Goal: Task Accomplishment & Management: Complete application form

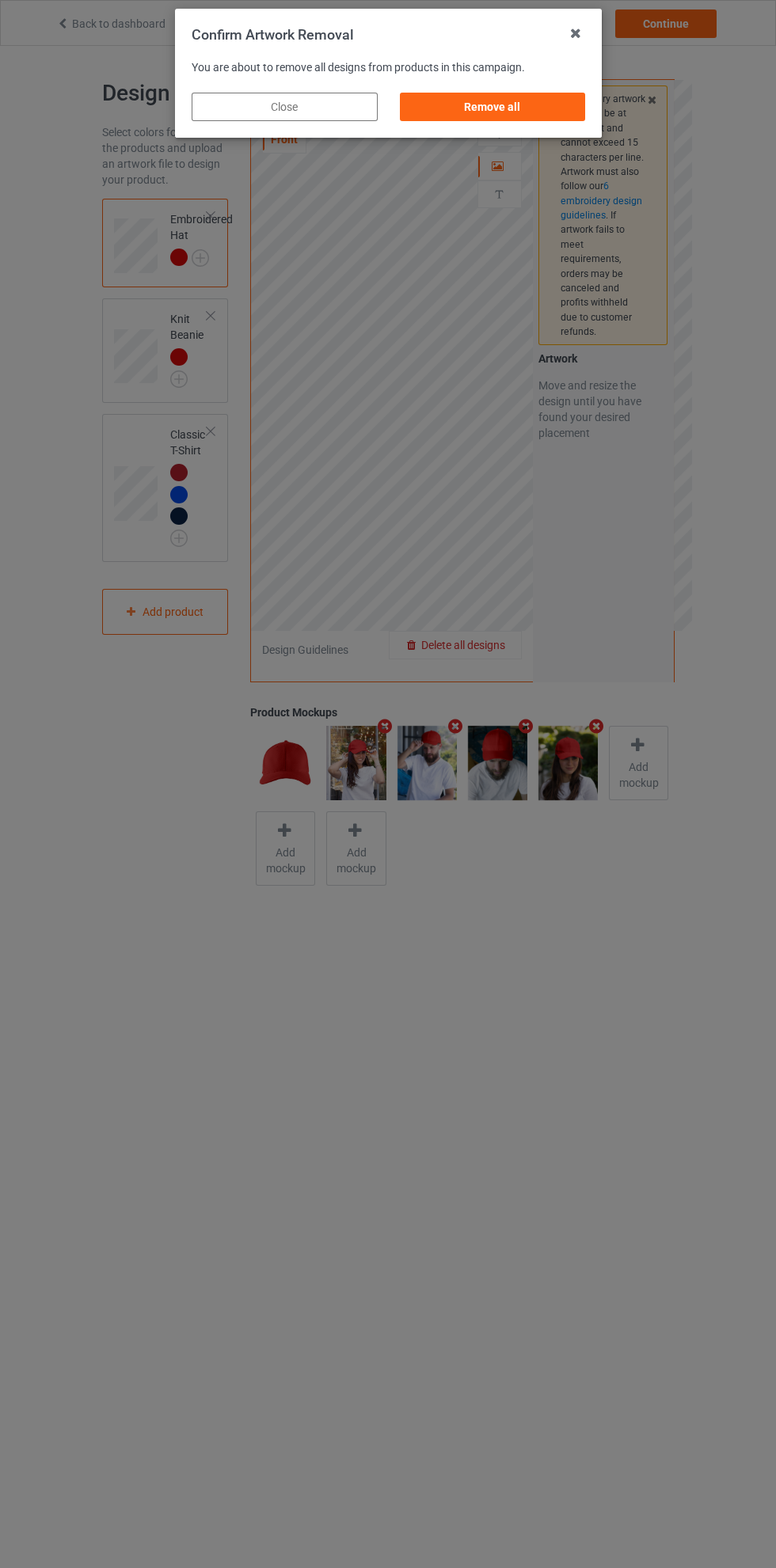
click at [520, 121] on div "Remove all" at bounding box center [492, 107] width 186 height 28
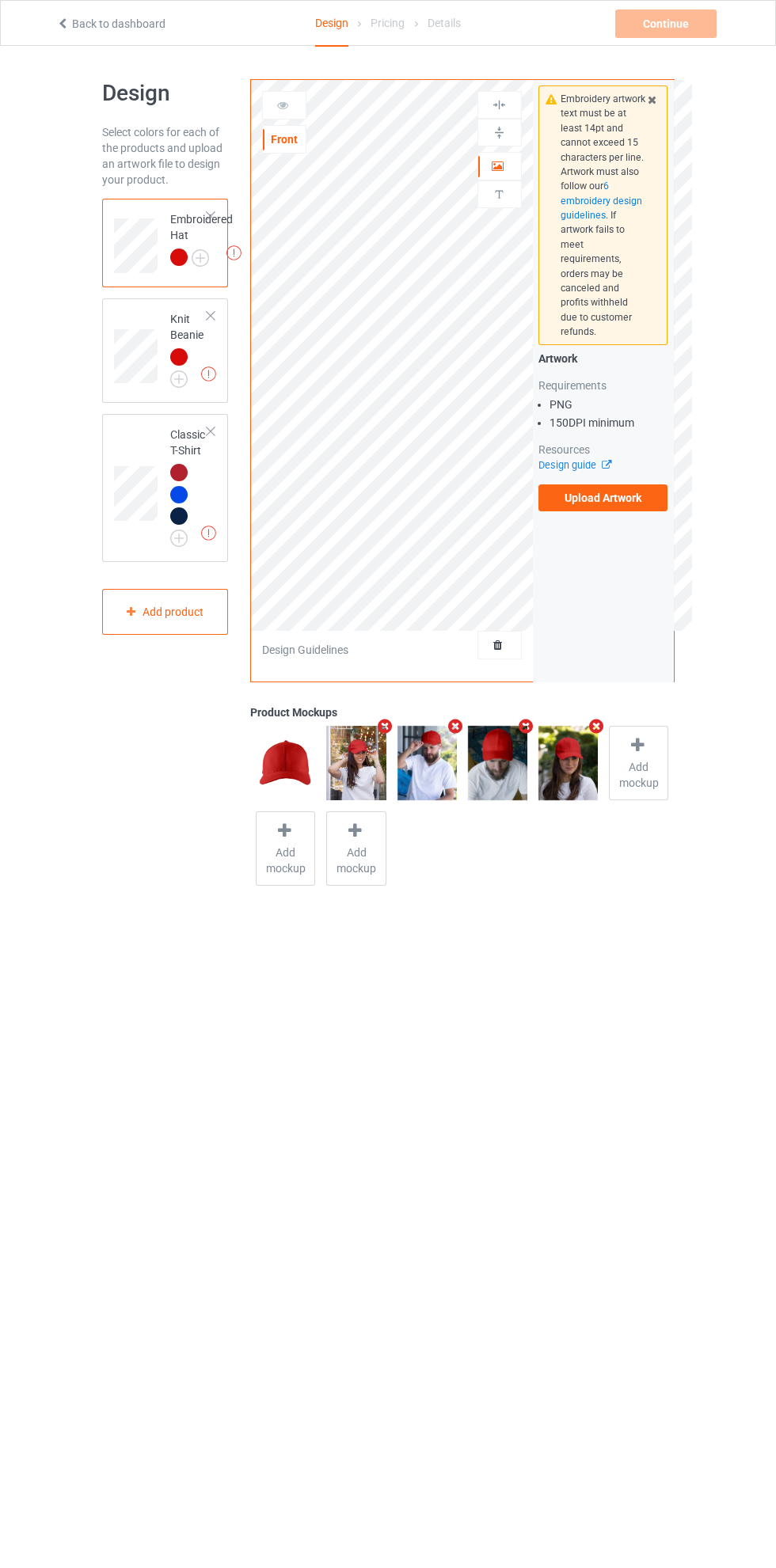
click at [625, 489] on label "Upload Artwork" at bounding box center [603, 498] width 130 height 27
click at [0, 0] on input "Upload Artwork" at bounding box center [0, 0] width 0 height 0
click at [0, 0] on img at bounding box center [0, 0] width 0 height 0
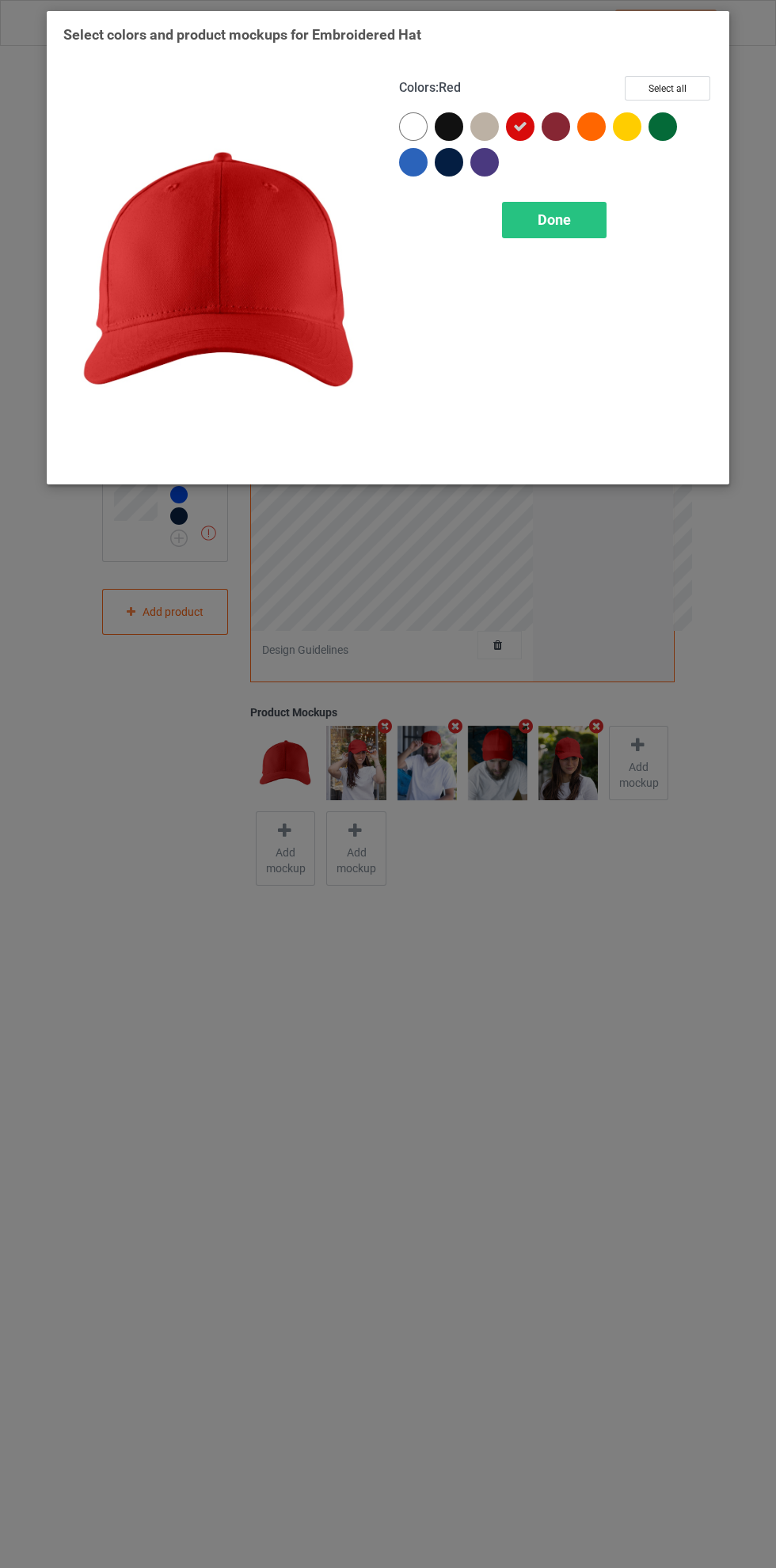
click at [411, 113] on div at bounding box center [413, 127] width 28 height 28
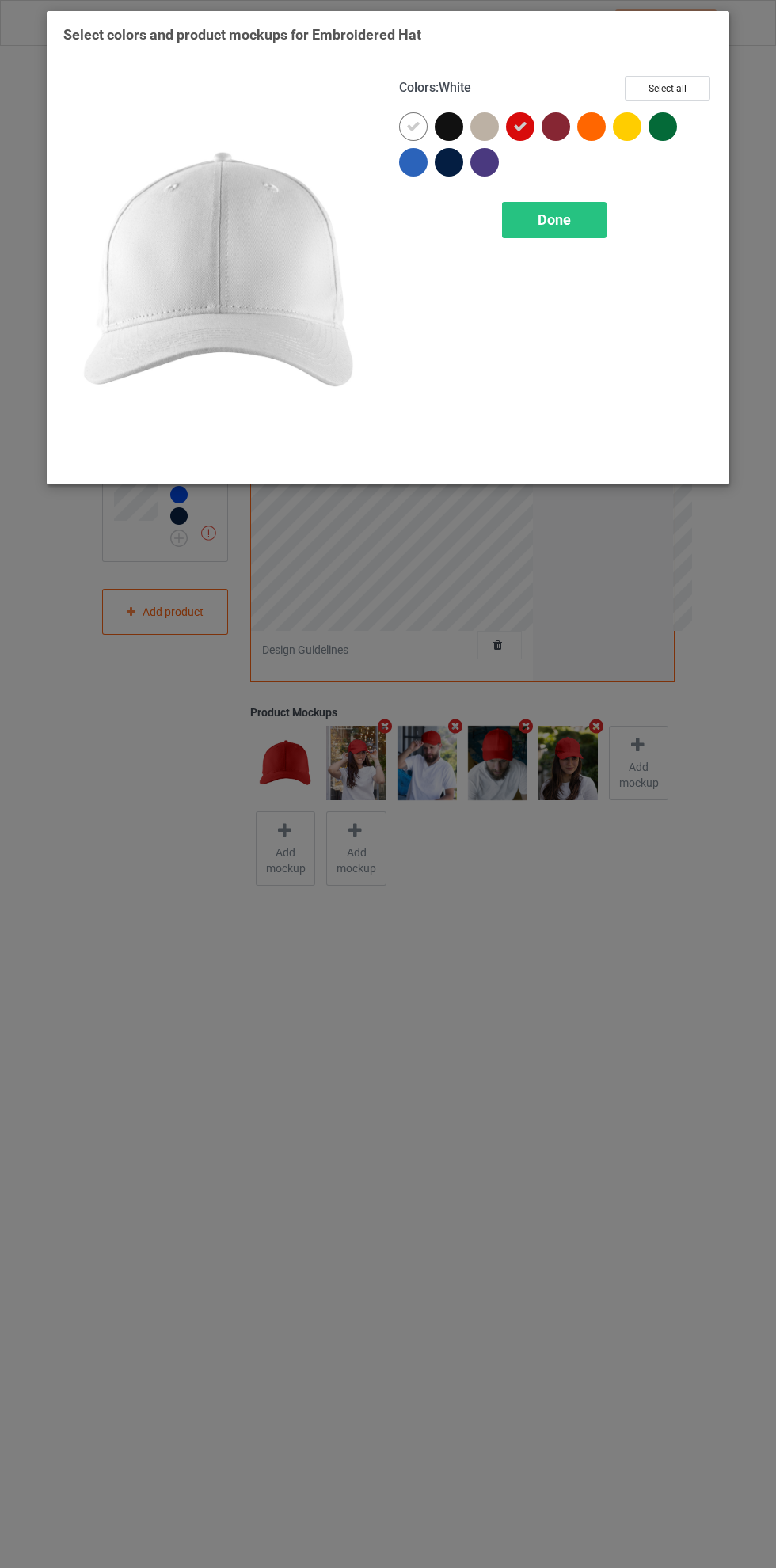
click at [520, 126] on icon at bounding box center [520, 127] width 14 height 14
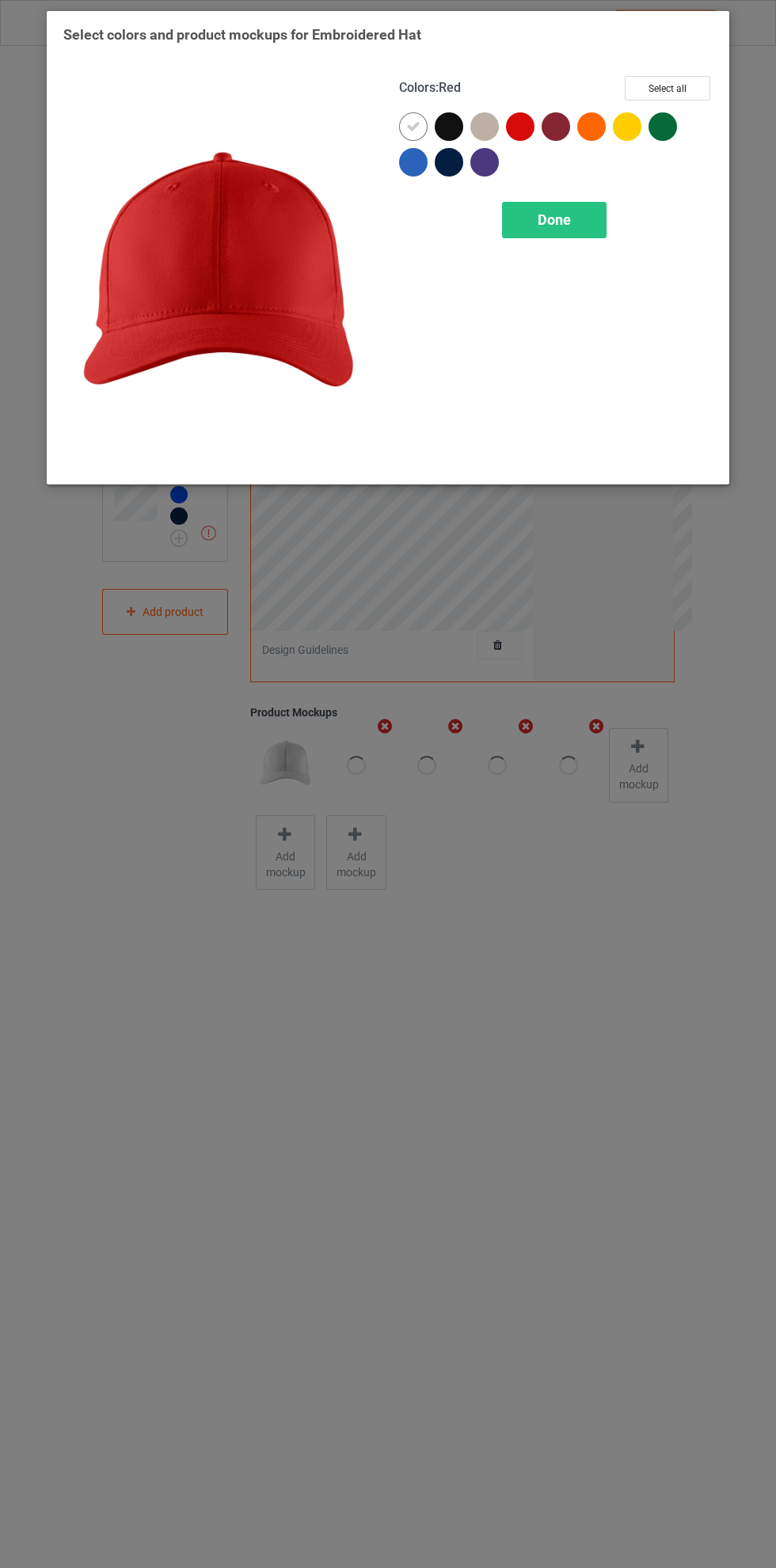
click at [590, 210] on div "Done" at bounding box center [554, 220] width 105 height 36
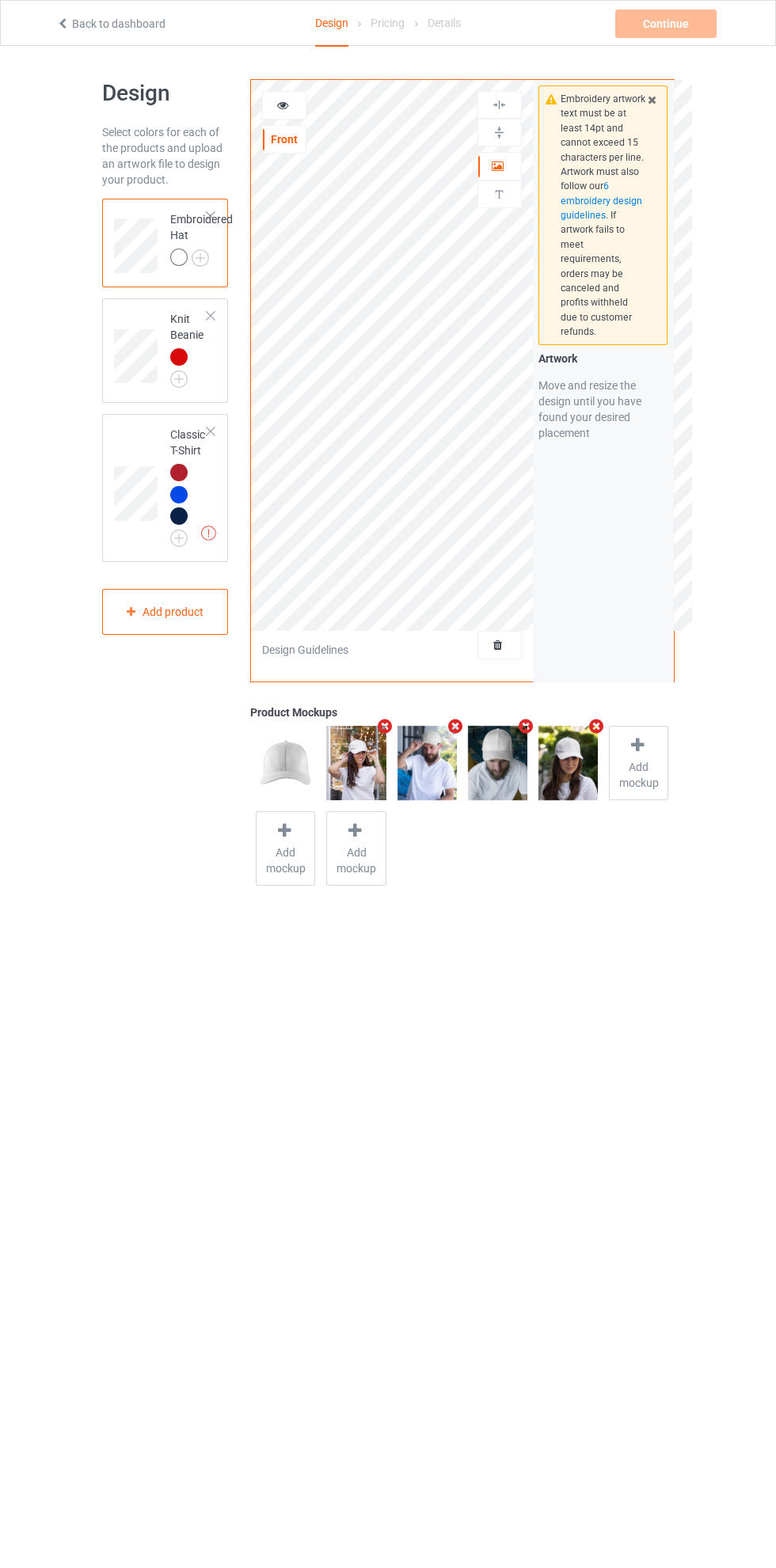
click at [210, 316] on div at bounding box center [210, 315] width 11 height 11
click at [502, 105] on img at bounding box center [499, 105] width 15 height 15
click at [506, 160] on div at bounding box center [499, 166] width 43 height 16
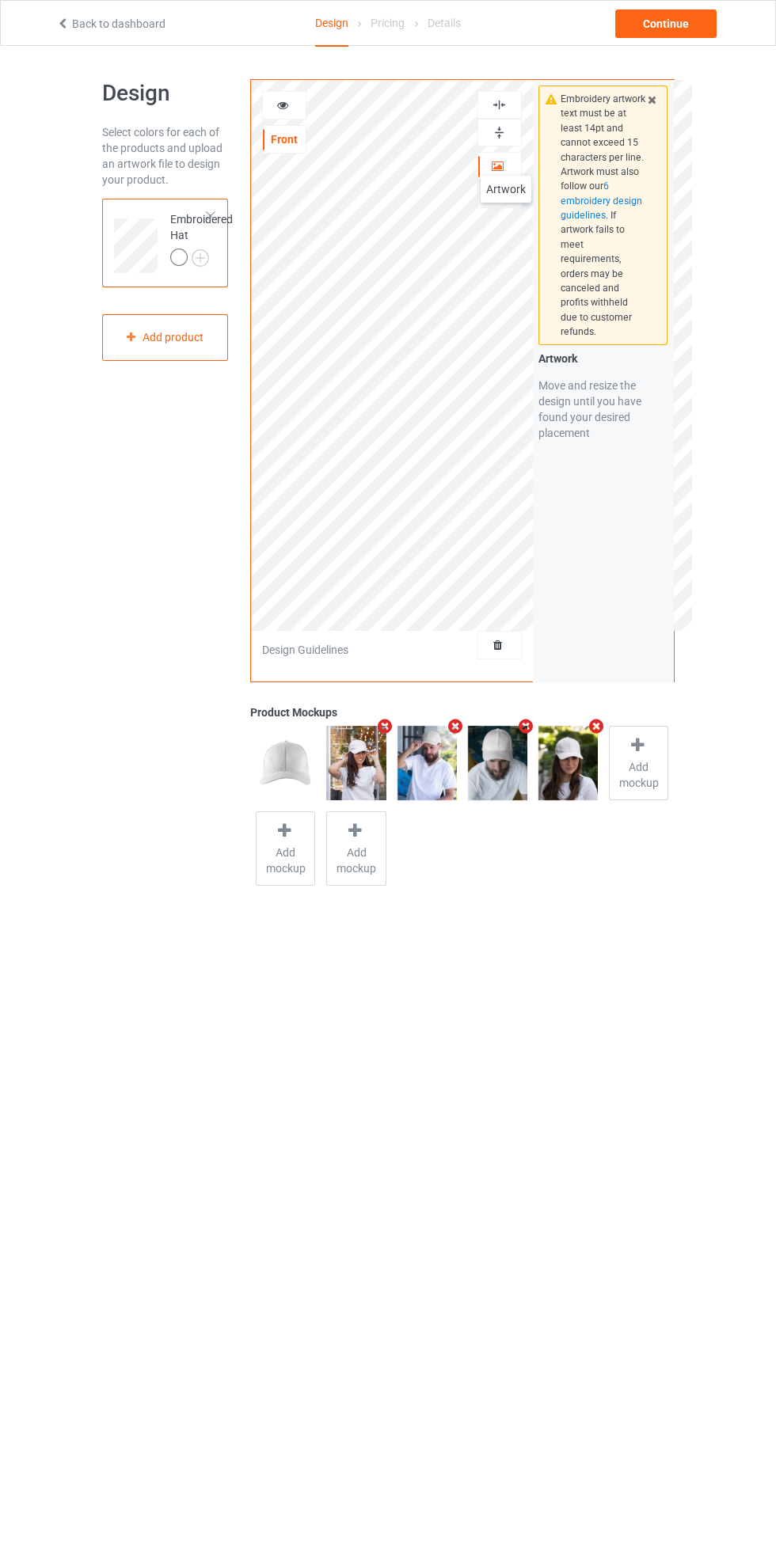
click at [291, 101] on div at bounding box center [284, 105] width 43 height 16
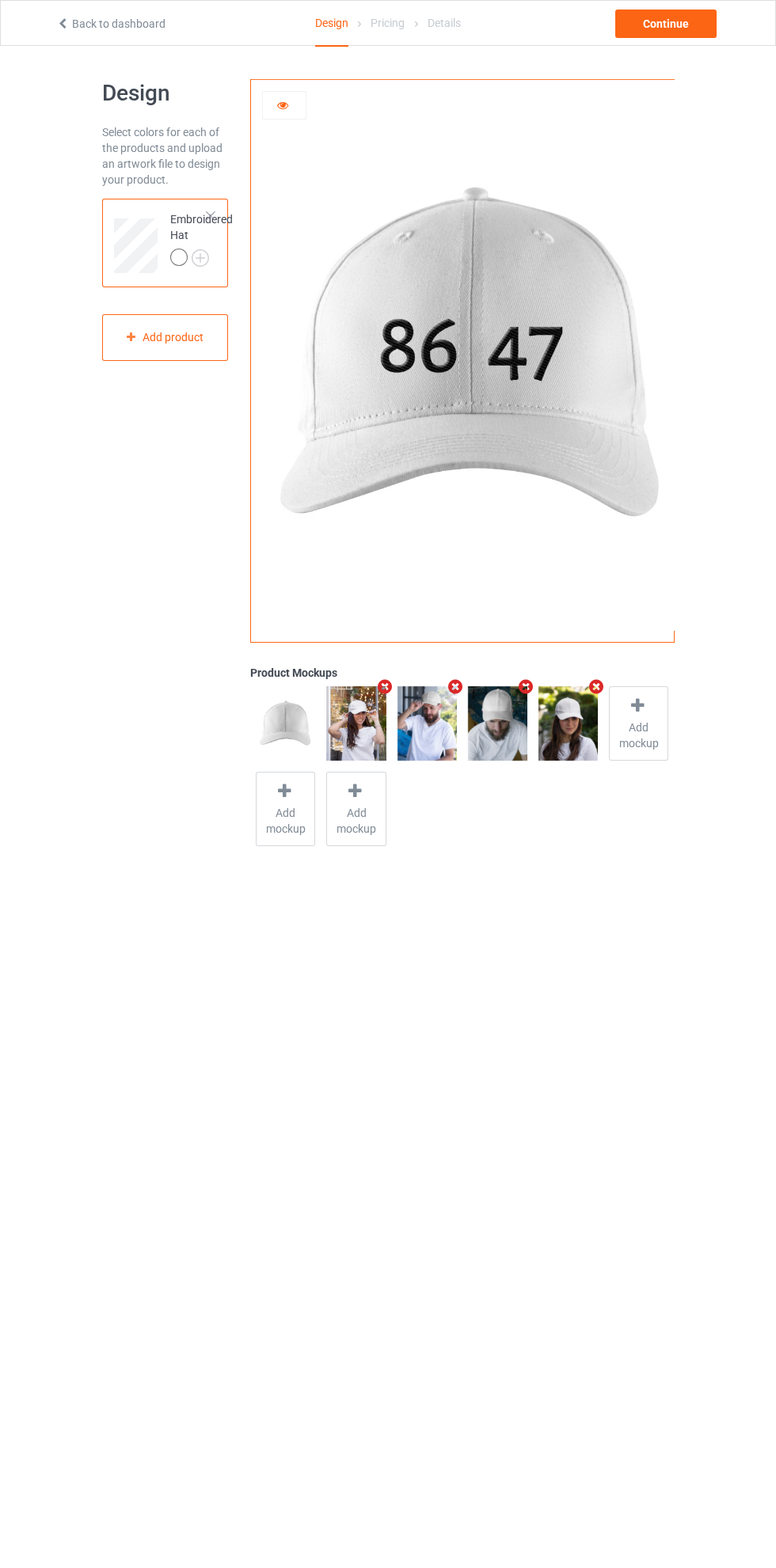
scroll to position [6, 0]
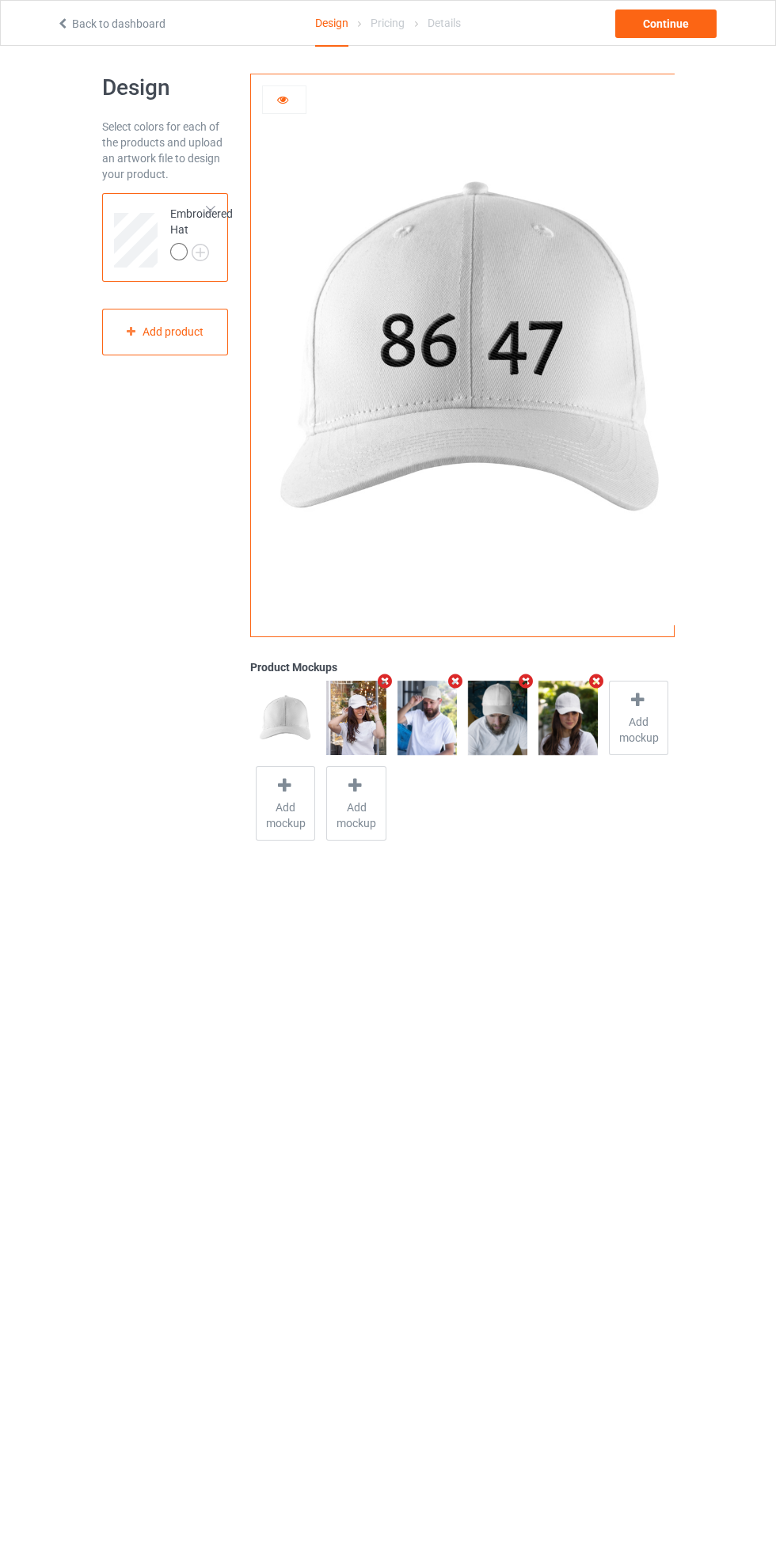
click at [680, 20] on div "Continue" at bounding box center [665, 23] width 101 height 28
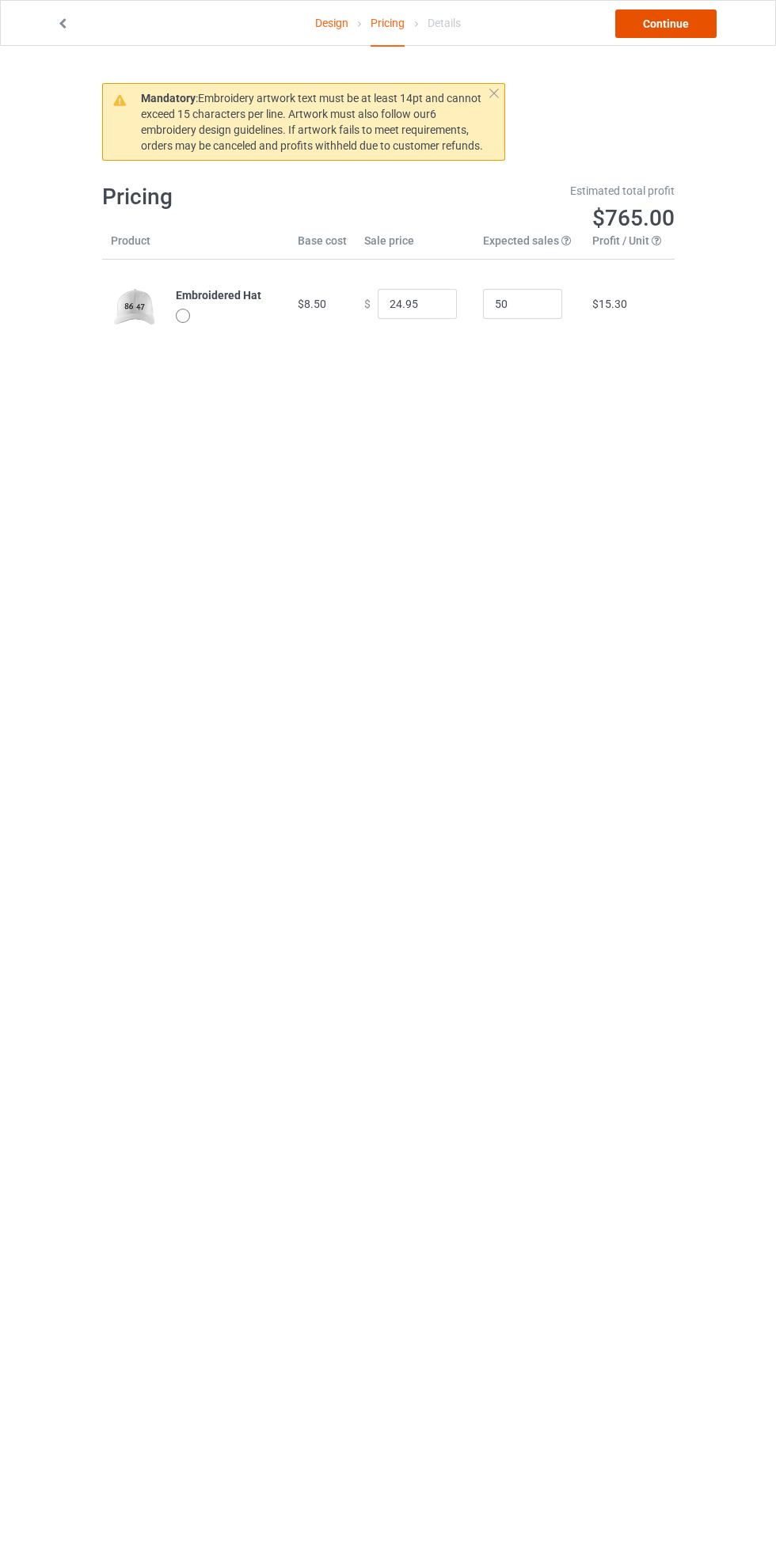
click at [685, 30] on link "Continue" at bounding box center [665, 23] width 101 height 28
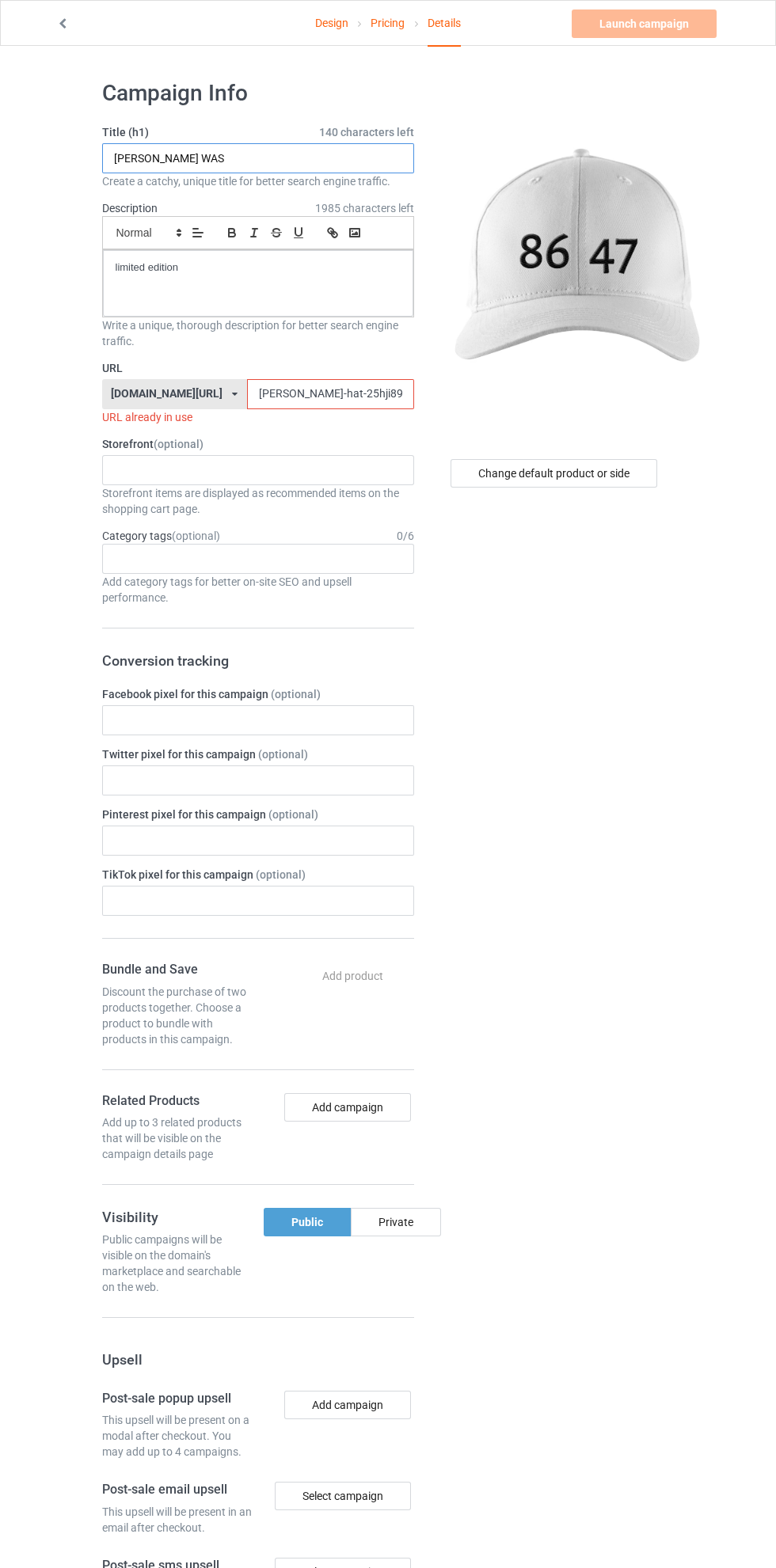
click at [278, 163] on input "[PERSON_NAME] WAS" at bounding box center [258, 158] width 312 height 30
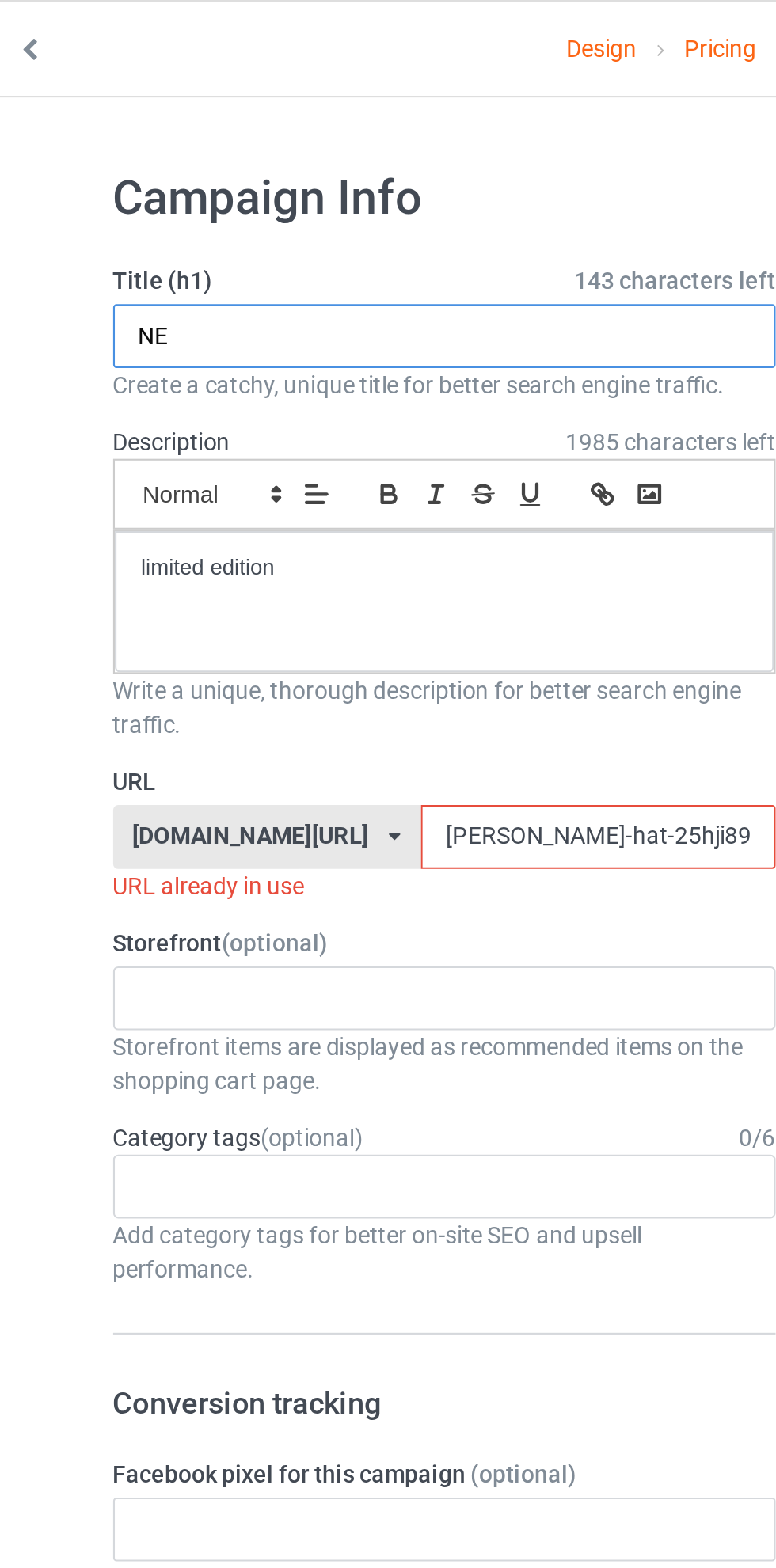
type input "N"
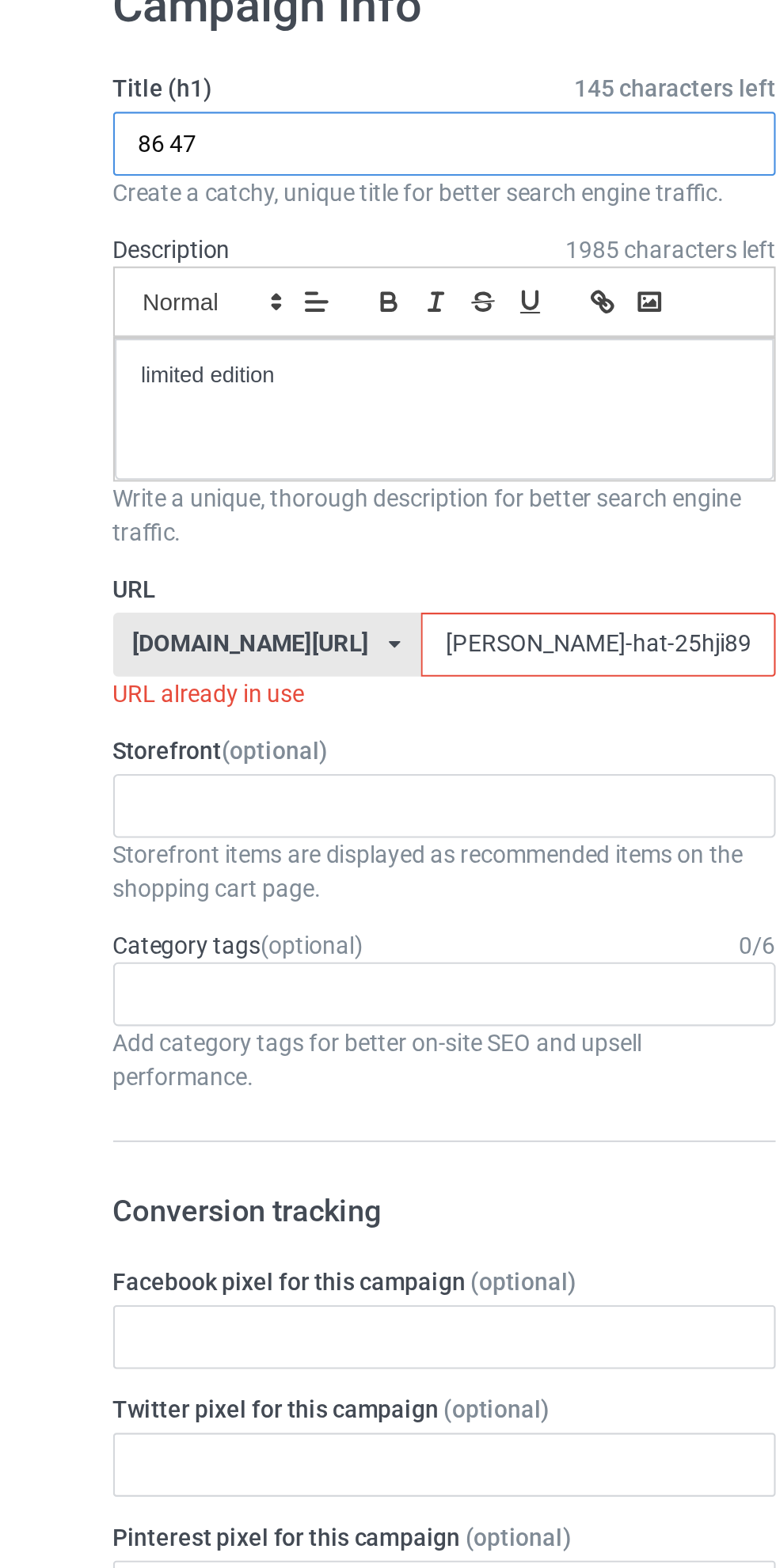
type input "86 47"
click at [261, 396] on input "[PERSON_NAME]-hat-25hji89h890kjh" at bounding box center [330, 394] width 167 height 30
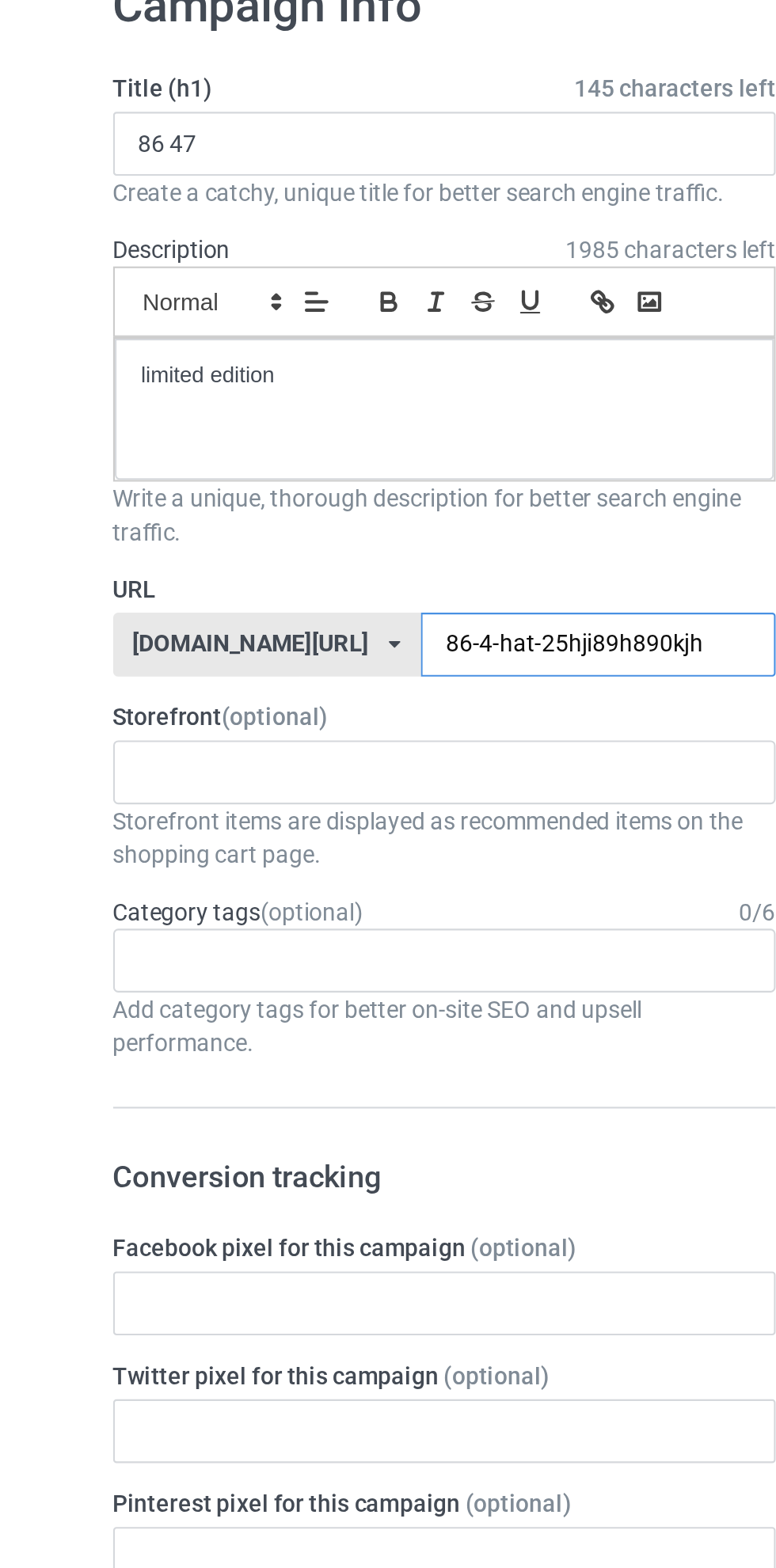
type input "86-47-hat-25hji89h890kjh"
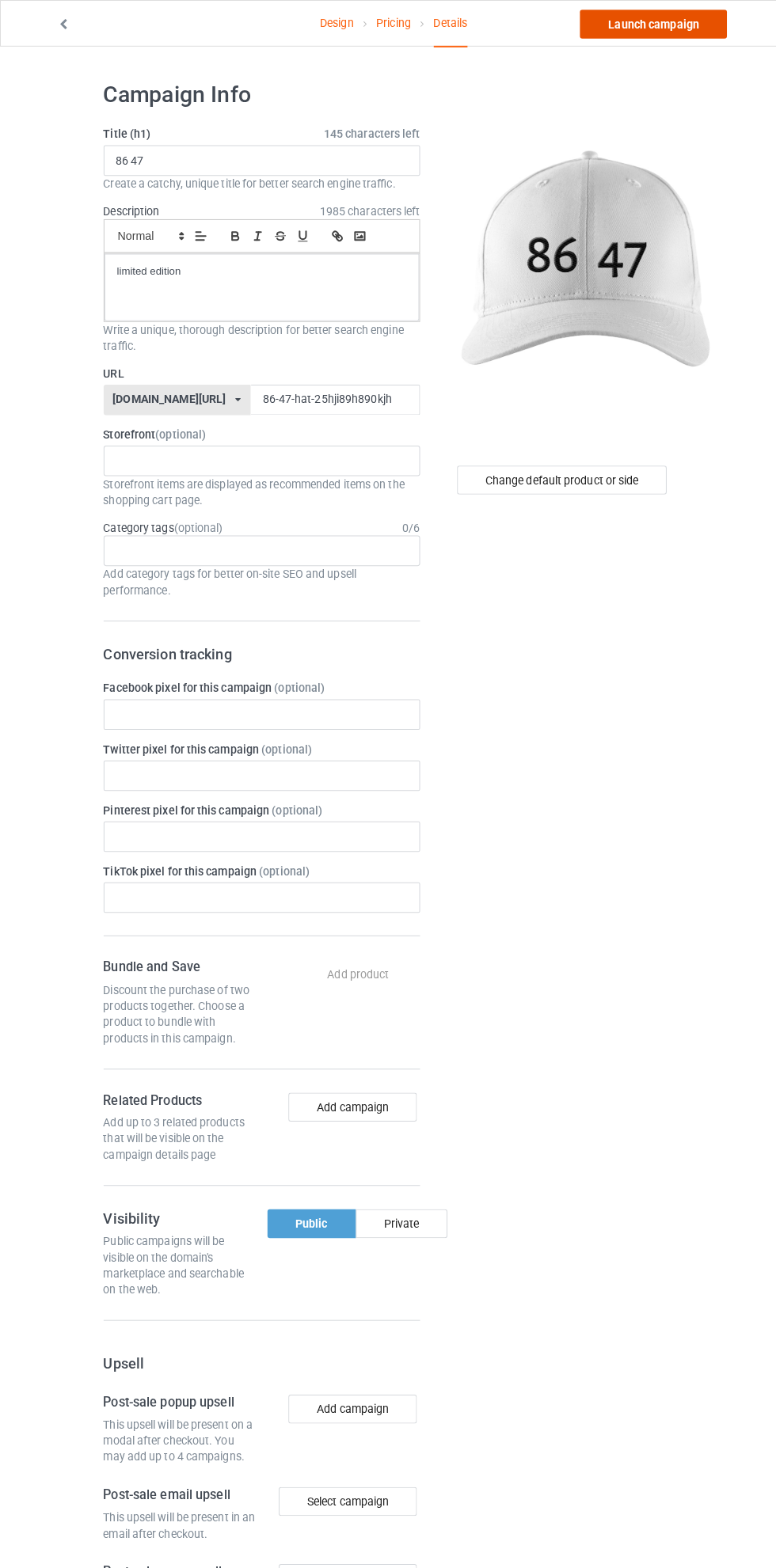
click at [649, 31] on link "Launch campaign" at bounding box center [644, 23] width 145 height 28
